Goal: Task Accomplishment & Management: Use online tool/utility

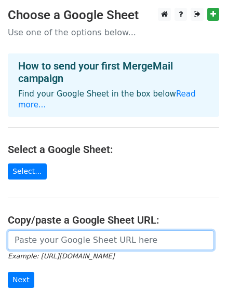
click at [77, 231] on input "url" at bounding box center [111, 241] width 206 height 20
paste input "https://docs.google.com/spreadsheets/d/1oRmL69ylwlpHLBfLl1YiNG5zAyyKkxf50KmhERD…"
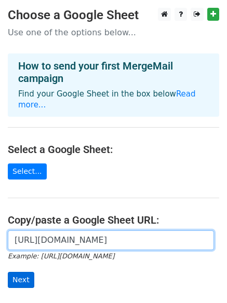
type input "https://docs.google.com/spreadsheets/d/1oRmL69ylwlpHLBfLl1YiNG5zAyyKkxf50KmhERD…"
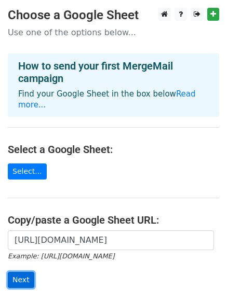
click at [24, 272] on input "Next" at bounding box center [21, 280] width 26 height 16
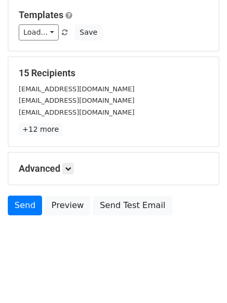
scroll to position [141, 0]
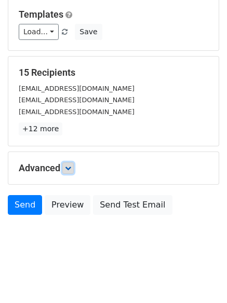
click at [69, 173] on link at bounding box center [67, 168] width 11 height 11
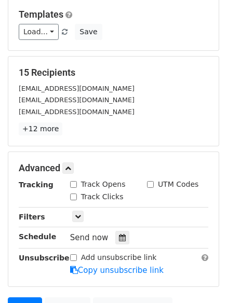
click at [74, 187] on input "Track Opens" at bounding box center [73, 184] width 7 height 7
checkbox input "true"
click at [73, 201] on div "Track Clicks" at bounding box center [96, 197] width 53 height 11
click at [75, 196] on input "Track Clicks" at bounding box center [73, 197] width 7 height 7
checkbox input "true"
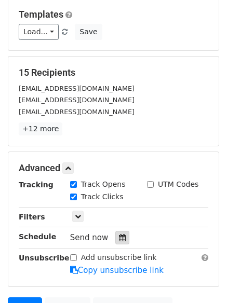
click at [119, 233] on div at bounding box center [122, 238] width 14 height 14
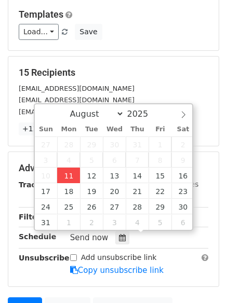
type input "2025-08-11 15:17"
type input "03"
type input "17"
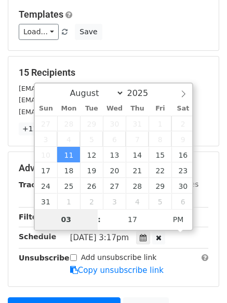
type input "4"
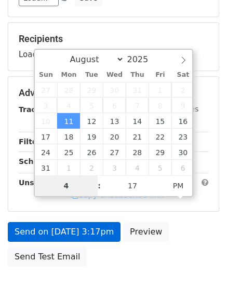
scroll to position [193, 0]
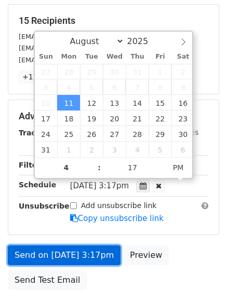
type input "2025-08-11 16:17"
click at [108, 251] on link "Send on Aug 11 at 3:17pm" at bounding box center [64, 256] width 113 height 20
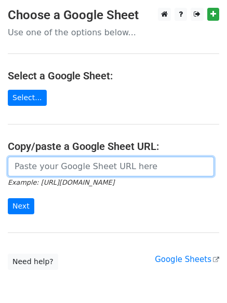
drag, startPoint x: 44, startPoint y: 170, endPoint x: 50, endPoint y: 172, distance: 6.1
click at [44, 170] on input "url" at bounding box center [111, 167] width 206 height 20
type input "https://docs.google.com/spreadsheets/d/1oRmL69ylwlpHLBfLl1YiNG5zAyyKkxf50KmhERD…"
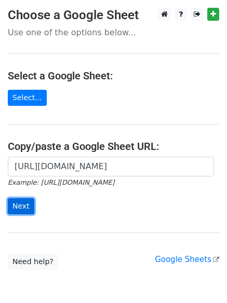
click at [22, 203] on input "Next" at bounding box center [21, 206] width 26 height 16
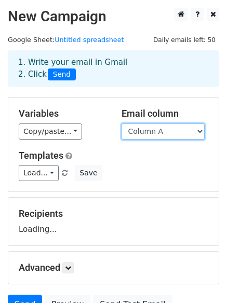
click at [144, 132] on select "Column A Column B Column C" at bounding box center [163, 132] width 83 height 16
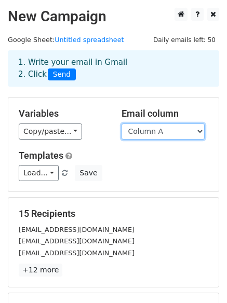
click at [170, 128] on select "Column A Column B Column C" at bounding box center [163, 132] width 83 height 16
select select "Column B"
click at [122, 124] on select "Column A Column B Column C" at bounding box center [163, 132] width 83 height 16
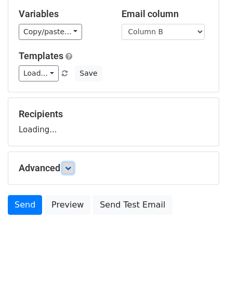
click at [74, 167] on link at bounding box center [67, 168] width 11 height 11
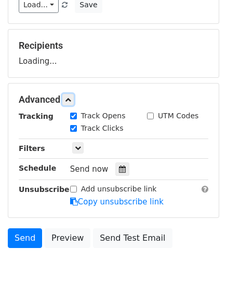
scroll to position [170, 0]
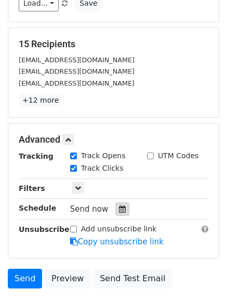
click at [119, 208] on icon at bounding box center [122, 209] width 7 height 7
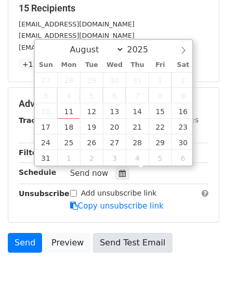
scroll to position [243, 0]
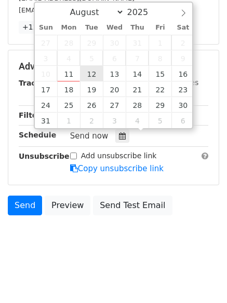
type input "2025-08-12 12:00"
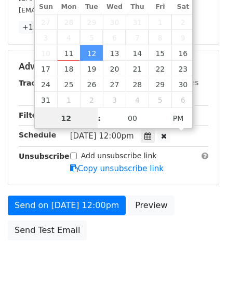
scroll to position [1, 0]
type input "5"
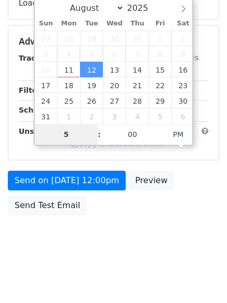
scroll to position [243, 0]
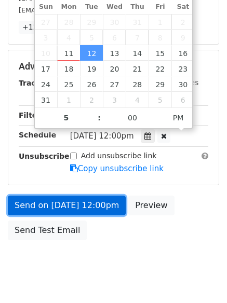
type input "2025-08-12 17:00"
click at [107, 211] on link "Send on Aug 12 at 12:00pm" at bounding box center [67, 206] width 118 height 20
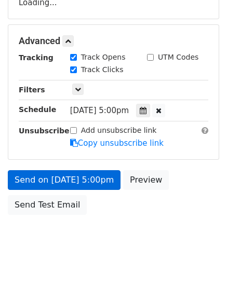
scroll to position [226, 0]
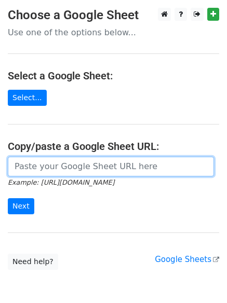
click at [75, 168] on input "url" at bounding box center [111, 167] width 206 height 20
type input "https://docs.google.com/spreadsheets/d/1oRmL69ylwlpHLBfLl1YiNG5zAyyKkxf50KmhERD…"
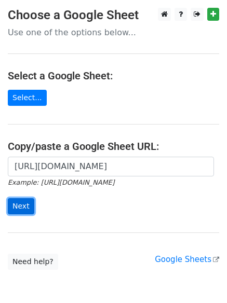
click at [28, 208] on input "Next" at bounding box center [21, 206] width 26 height 16
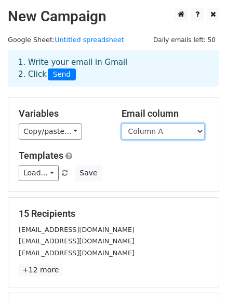
click at [150, 129] on select "Column A Column B Column C" at bounding box center [163, 132] width 83 height 16
select select "Column C"
click at [122, 124] on select "Column A Column B Column C" at bounding box center [163, 132] width 83 height 16
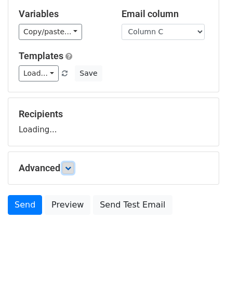
click at [68, 169] on icon at bounding box center [68, 168] width 6 height 6
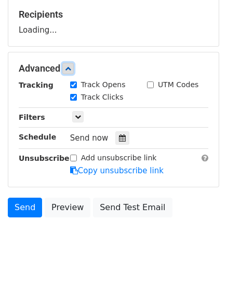
scroll to position [202, 0]
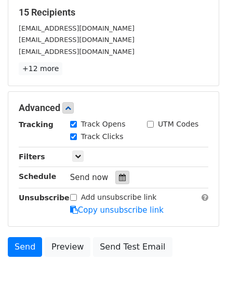
click at [119, 176] on icon at bounding box center [122, 177] width 7 height 7
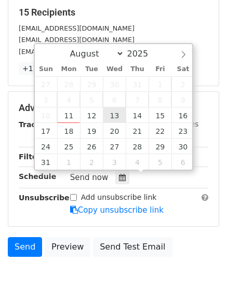
type input "2025-08-13 12:00"
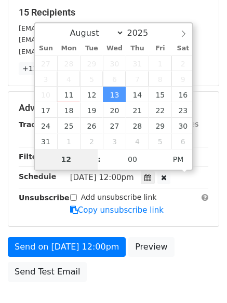
type input "6"
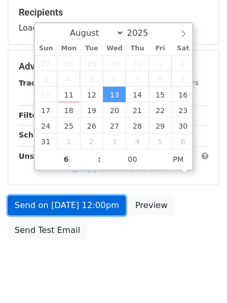
type input "2025-08-13 18:00"
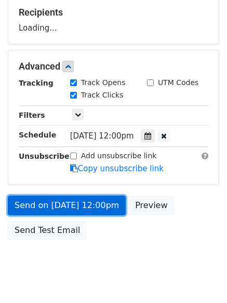
click at [84, 215] on link "Send on Aug 13 at 12:00pm" at bounding box center [67, 206] width 118 height 20
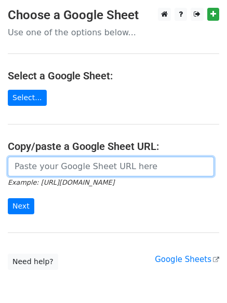
click at [89, 170] on input "url" at bounding box center [111, 167] width 206 height 20
type input "https://docs.google.com/spreadsheets/d/1oRmL69ylwlpHLBfLl1YiNG5zAyyKkxf50KmhERD…"
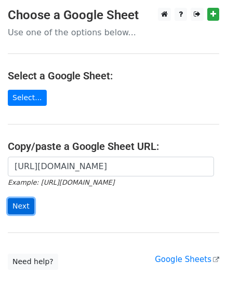
click at [24, 207] on input "Next" at bounding box center [21, 206] width 26 height 16
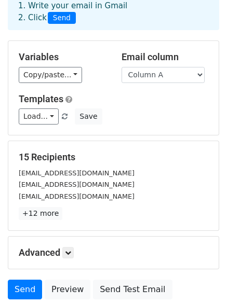
scroll to position [141, 0]
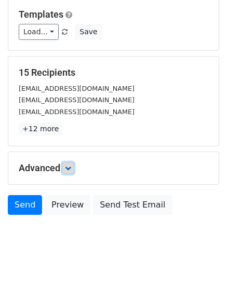
click at [73, 171] on link at bounding box center [67, 168] width 11 height 11
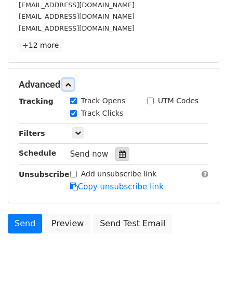
scroll to position [226, 0]
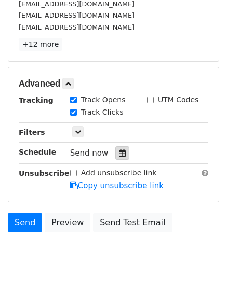
click at [119, 157] on icon at bounding box center [122, 153] width 7 height 7
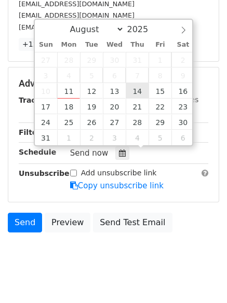
type input "[DATE] 12:00"
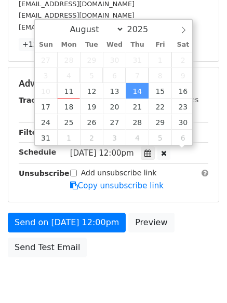
scroll to position [1, 0]
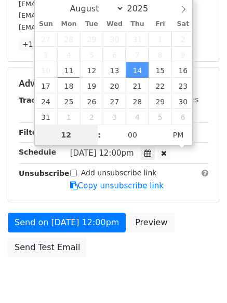
type input "7"
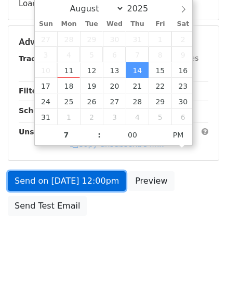
type input "2025-08-14 19:00"
click at [101, 181] on link "Send on Aug 14 at 12:00pm" at bounding box center [67, 181] width 118 height 20
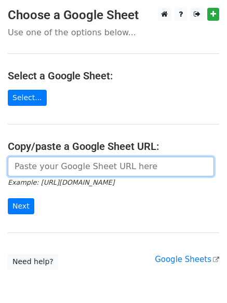
drag, startPoint x: 52, startPoint y: 166, endPoint x: 61, endPoint y: 175, distance: 12.5
click at [52, 166] on input "url" at bounding box center [111, 167] width 206 height 20
type input "[URL][DOMAIN_NAME]"
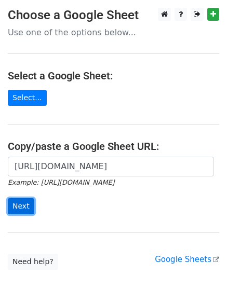
click at [20, 209] on input "Next" at bounding box center [21, 206] width 26 height 16
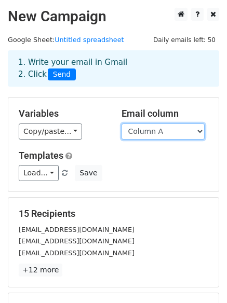
click at [155, 135] on select "Column A Column B Column C" at bounding box center [163, 132] width 83 height 16
select select "Column B"
click at [122, 124] on select "Column A Column B Column C" at bounding box center [163, 132] width 83 height 16
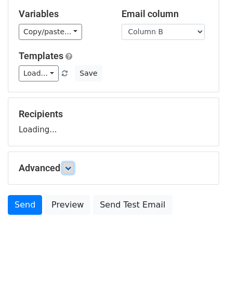
click at [68, 166] on icon at bounding box center [68, 168] width 6 height 6
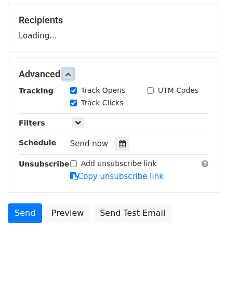
scroll to position [195, 0]
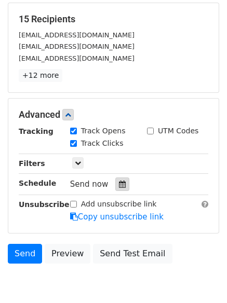
click at [119, 181] on icon at bounding box center [122, 184] width 7 height 7
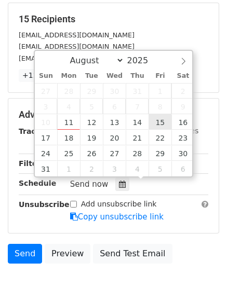
type input "2025-08-15 12:00"
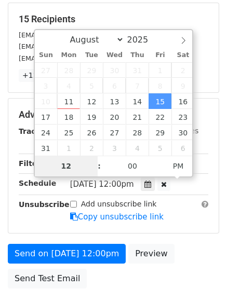
type input "8"
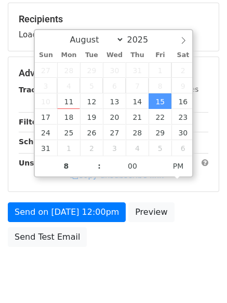
type input "2025-08-15 20:00"
click at [89, 230] on div "Send on Aug 15 at 12:00pm Preview Send Test Email" at bounding box center [113, 228] width 227 height 50
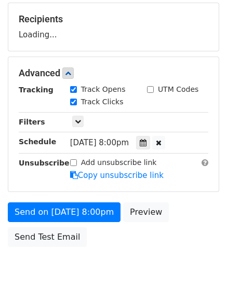
click at [87, 252] on body "New Campaign Daily emails left: 50 Google Sheet: Untitled spreadsheet 1. Write …" at bounding box center [113, 53] width 227 height 481
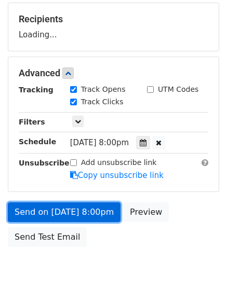
click at [90, 206] on link "Send on Aug 15 at 8:00pm" at bounding box center [64, 213] width 113 height 20
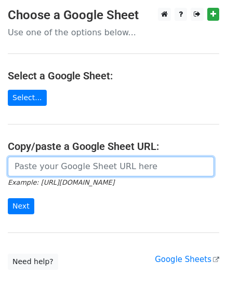
click at [56, 164] on input "url" at bounding box center [111, 167] width 206 height 20
type input "[URL][DOMAIN_NAME]"
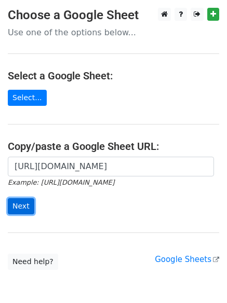
click at [25, 208] on input "Next" at bounding box center [21, 206] width 26 height 16
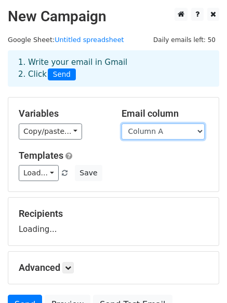
click at [172, 136] on select "Column A Column B Column C" at bounding box center [163, 132] width 83 height 16
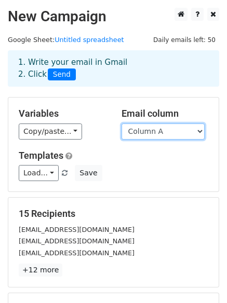
click at [170, 132] on select "Column A Column B Column C" at bounding box center [163, 132] width 83 height 16
select select "Column C"
click at [122, 124] on select "Column A Column B Column C" at bounding box center [163, 132] width 83 height 16
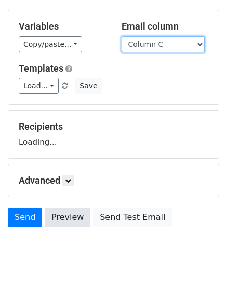
scroll to position [100, 0]
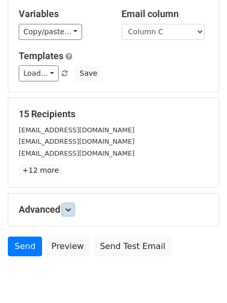
click at [71, 209] on icon at bounding box center [68, 210] width 6 height 6
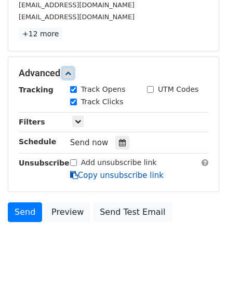
scroll to position [243, 0]
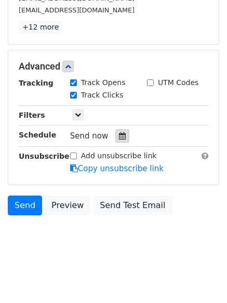
click at [122, 140] on div at bounding box center [122, 136] width 14 height 14
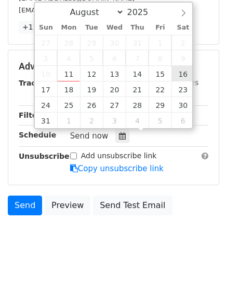
type input "[DATE] 12:00"
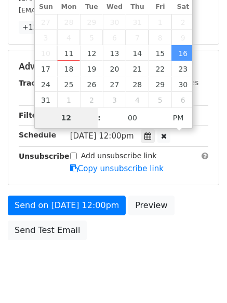
scroll to position [226, 0]
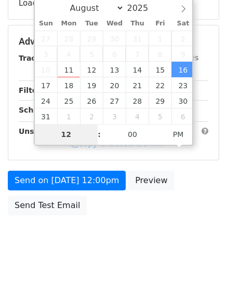
type input "9"
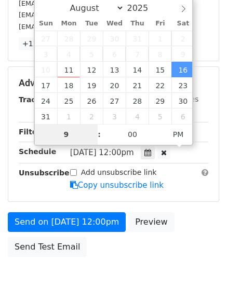
scroll to position [243, 0]
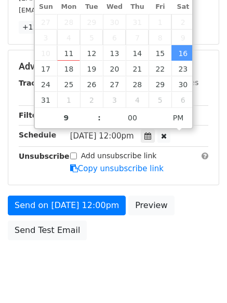
type input "[DATE] 21:00"
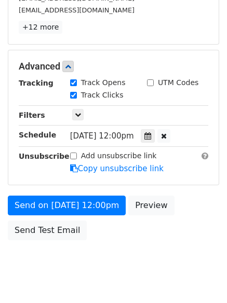
click at [143, 254] on body "New Campaign Daily emails left: 50 Google Sheet: Untitled spreadsheet 1. Write …" at bounding box center [113, 26] width 227 height 523
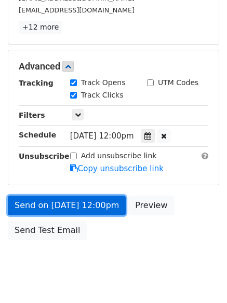
click at [93, 207] on link "Send on [DATE] 12:00pm" at bounding box center [67, 206] width 118 height 20
